Goal: Task Accomplishment & Management: Use online tool/utility

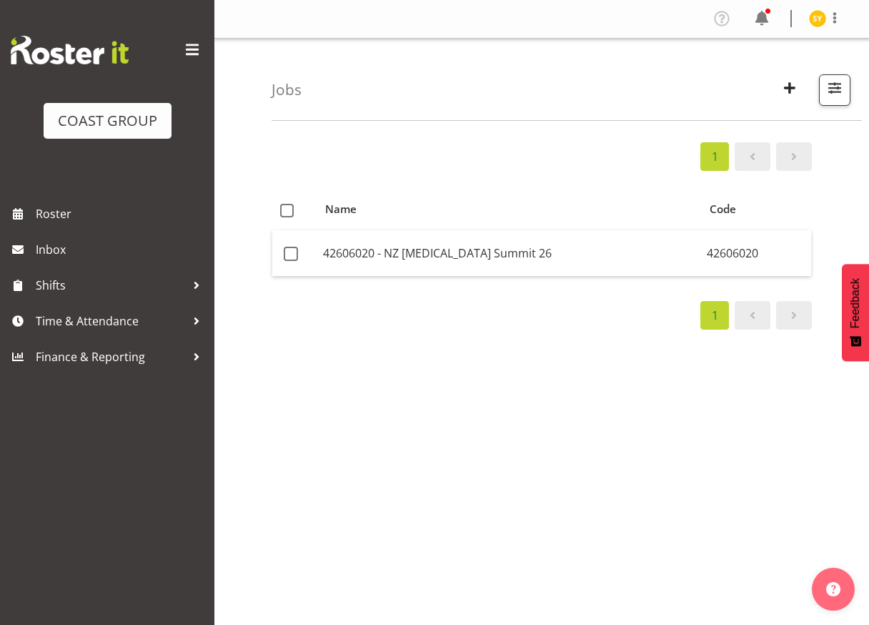
click at [769, 86] on div "Jobs Search 42606020 Showing active jobs Showing running jobs" at bounding box center [567, 80] width 590 height 82
click at [784, 86] on span "button" at bounding box center [790, 88] width 19 height 19
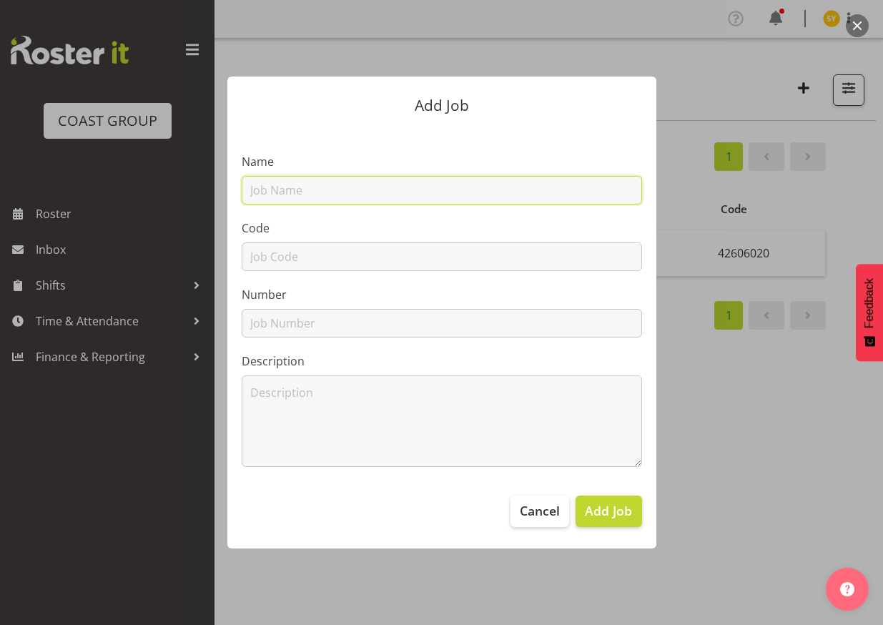
drag, startPoint x: 377, startPoint y: 189, endPoint x: 370, endPoint y: 193, distance: 8.6
click at [375, 190] on input "text" at bounding box center [442, 190] width 400 height 29
paste input "42604020"
type input "42604020"
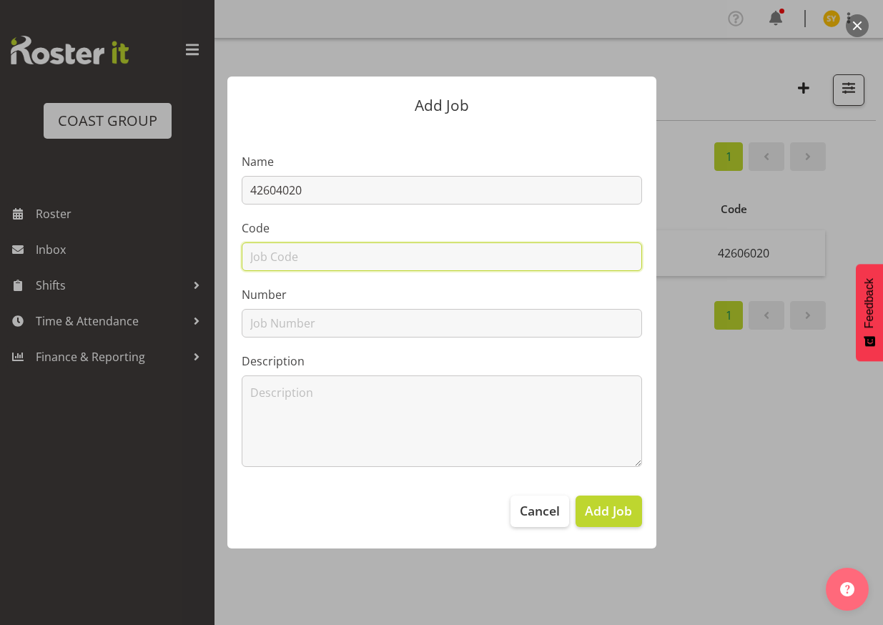
click at [274, 265] on input "text" at bounding box center [442, 256] width 400 height 29
paste input "42604020"
type input "42604020"
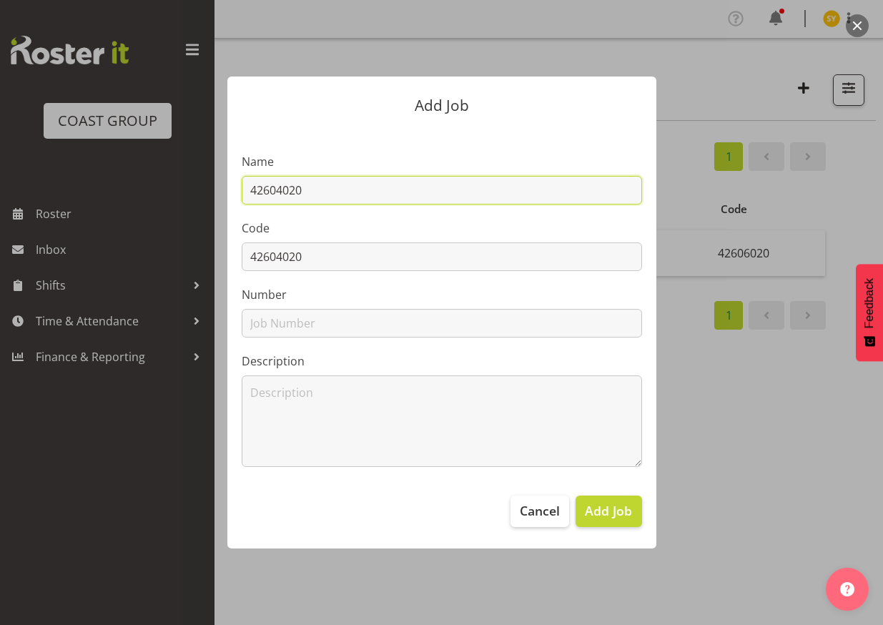
click at [398, 197] on input "42604020" at bounding box center [442, 190] width 400 height 29
paste input "NZSEE 2026"
drag, startPoint x: 452, startPoint y: 190, endPoint x: 140, endPoint y: 172, distance: 312.2
click at [140, 172] on div "Add Job Name 42604020 - NZSEE 2026 Code 42604020 Number Description Cancel Add …" at bounding box center [442, 312] width 686 height 543
type input "42604020 - NZSEE 2026"
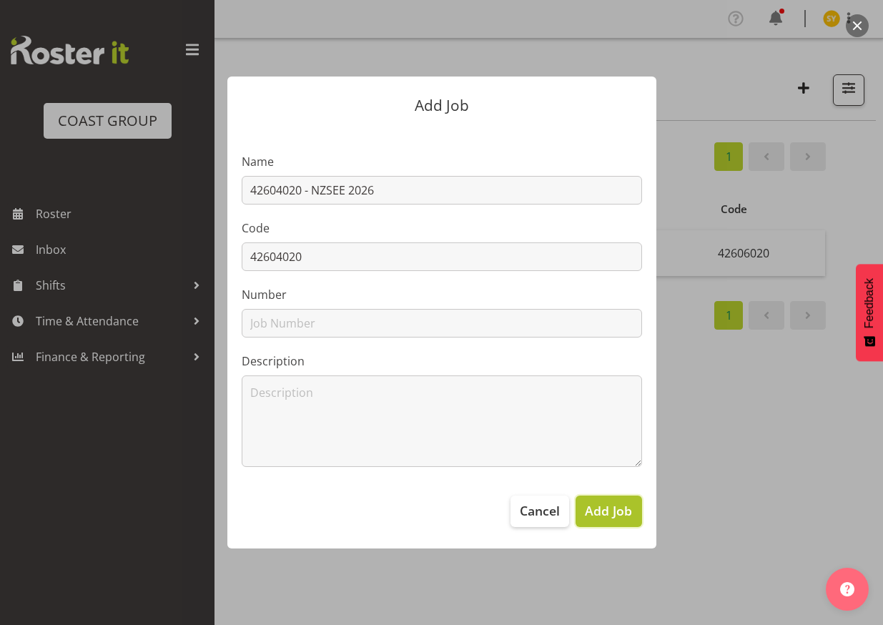
click at [620, 520] on button "Add Job" at bounding box center [608, 510] width 66 height 31
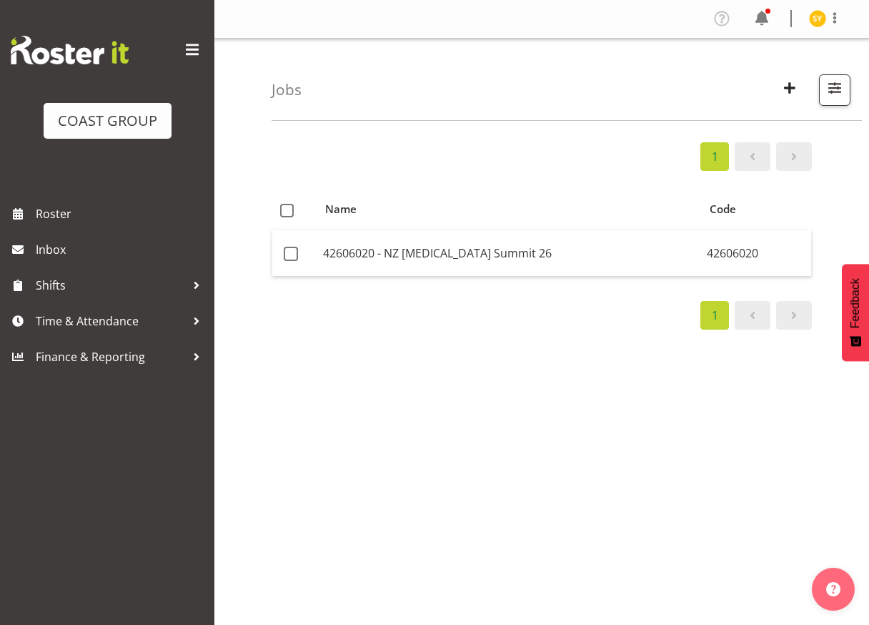
click at [856, 448] on div "1 Name Code 42606020 - NZ [MEDICAL_DATA] Summit 26 42606020 1" at bounding box center [571, 418] width 598 height 572
